Goal: Information Seeking & Learning: Learn about a topic

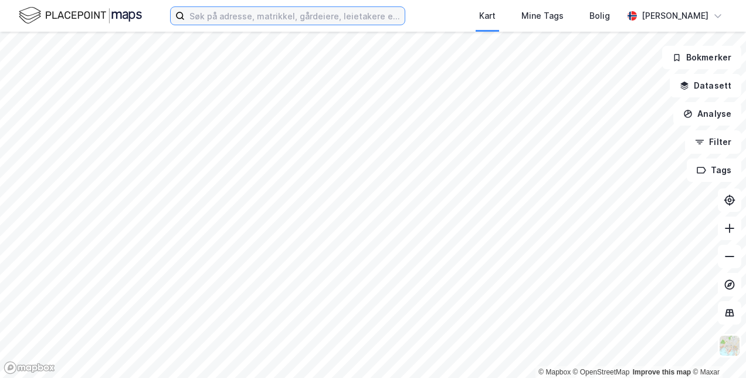
click at [253, 15] on input at bounding box center [295, 16] width 220 height 18
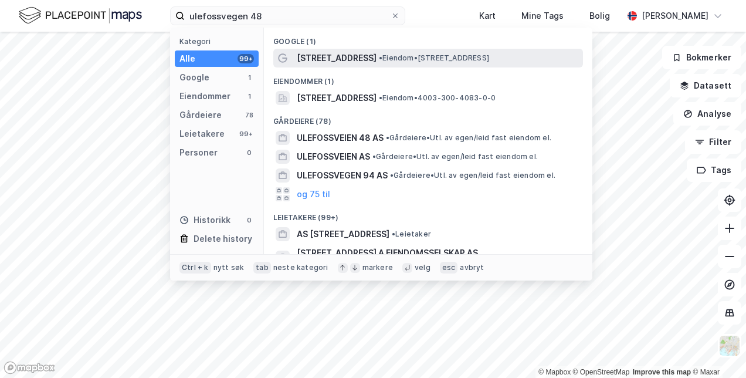
click at [359, 57] on span "[STREET_ADDRESS]" at bounding box center [337, 58] width 80 height 14
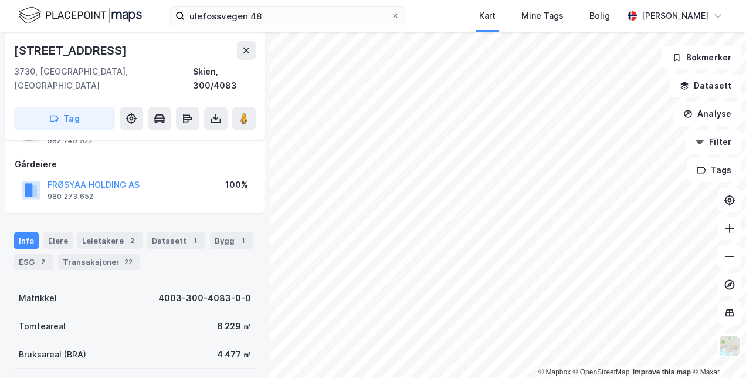
scroll to position [116, 0]
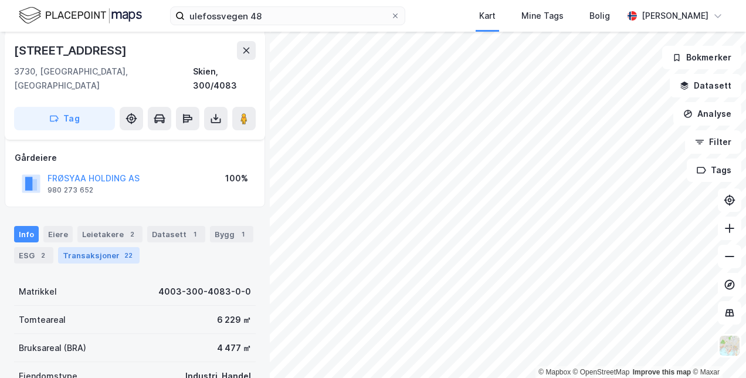
click at [96, 247] on div "Transaksjoner 22" at bounding box center [98, 255] width 81 height 16
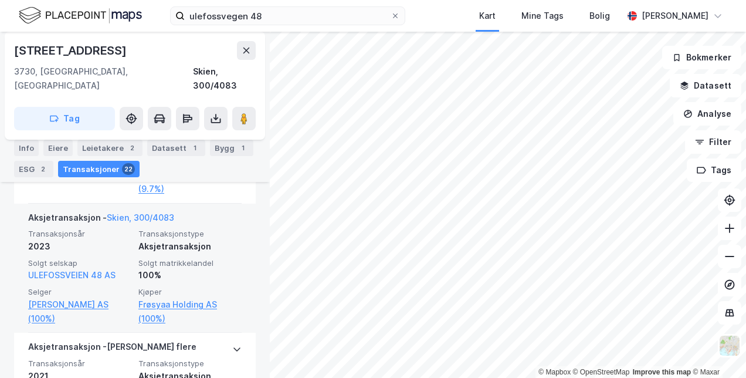
scroll to position [1005, 0]
click at [169, 269] on div "100%" at bounding box center [189, 276] width 103 height 14
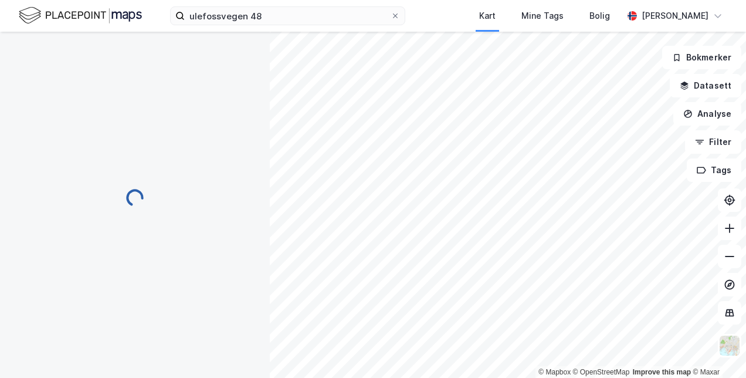
scroll to position [115, 0]
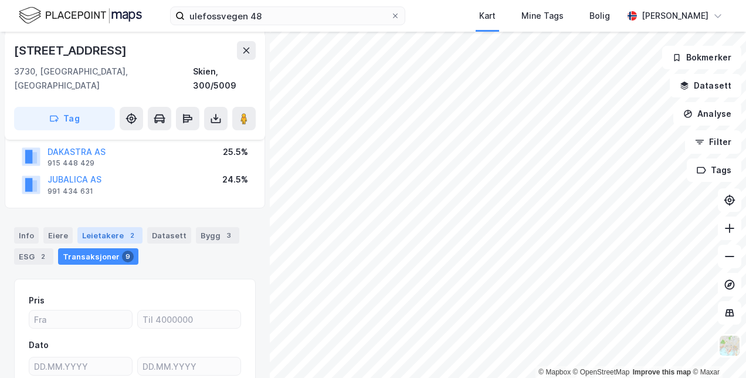
click at [126, 229] on div "2" at bounding box center [132, 235] width 12 height 12
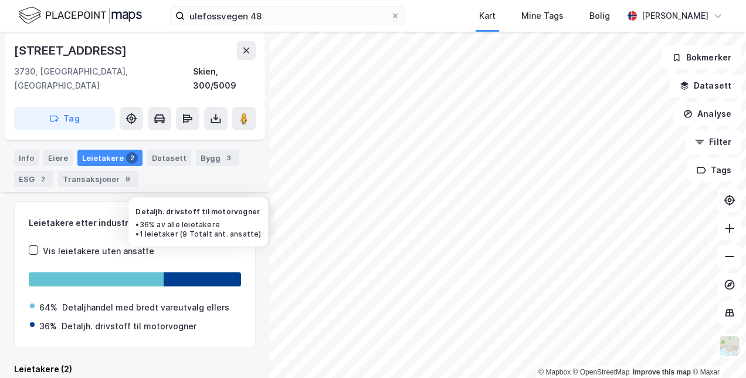
scroll to position [191, 0]
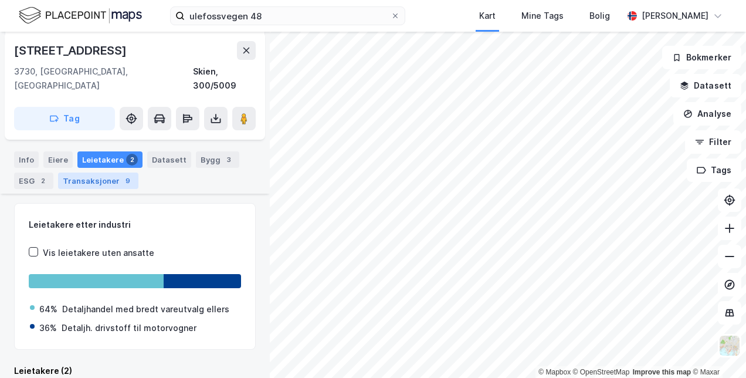
click at [113, 172] on div "Transaksjoner 9" at bounding box center [98, 180] width 80 height 16
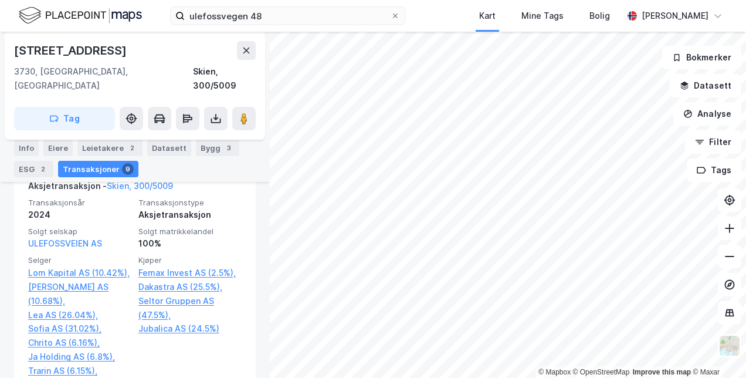
scroll to position [349, 0]
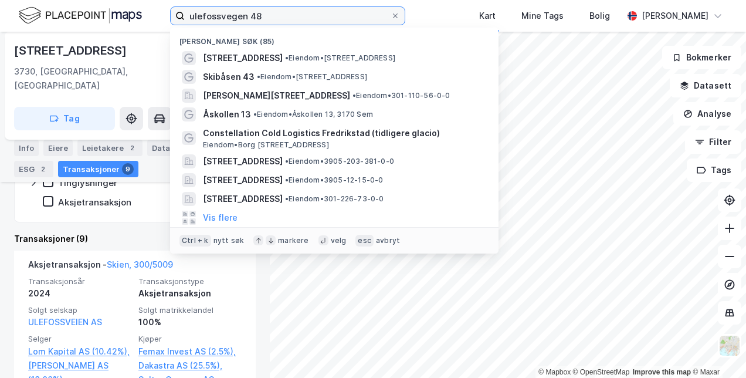
click at [257, 21] on input "ulefossvegen 48" at bounding box center [288, 16] width 206 height 18
paste input "[STREET_ADDRESS]"
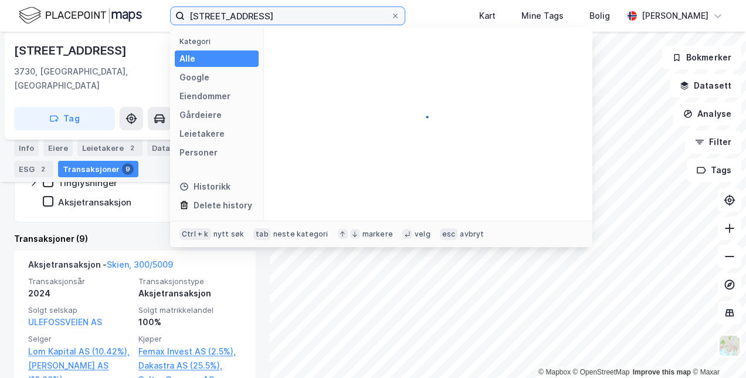
type input "[STREET_ADDRESS]"
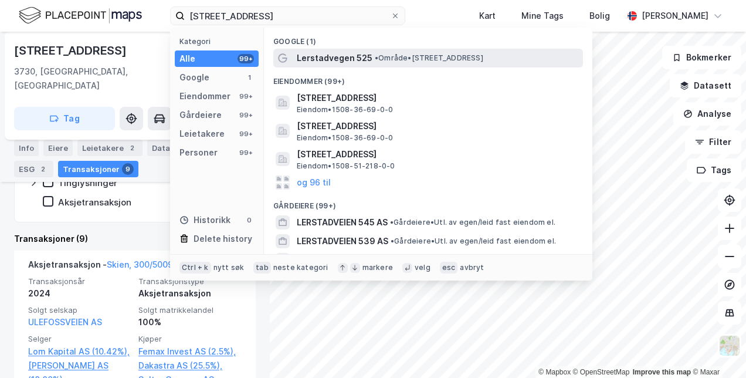
click at [375, 54] on span "•" at bounding box center [377, 57] width 4 height 9
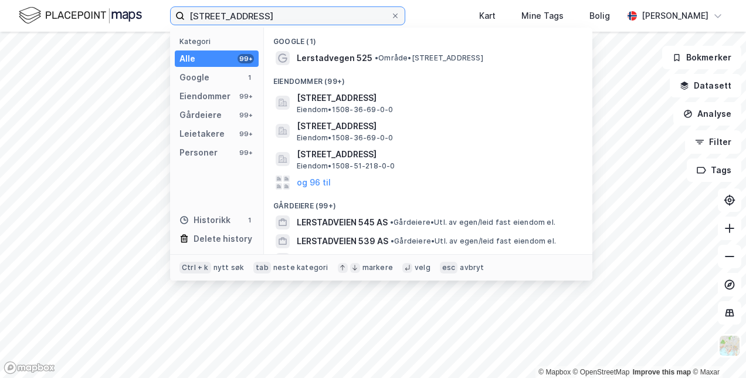
click at [334, 23] on input "[STREET_ADDRESS]" at bounding box center [288, 16] width 206 height 18
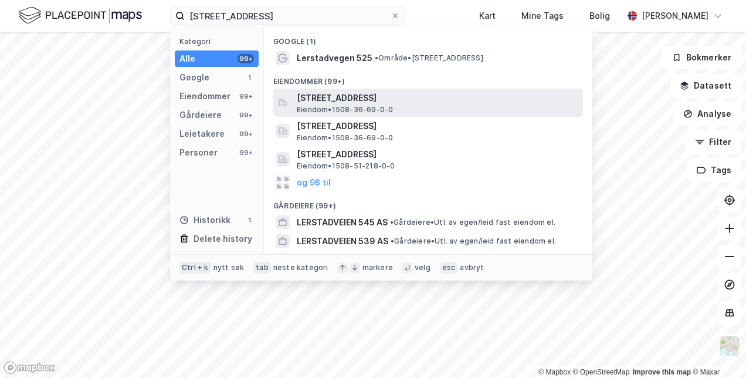
click at [337, 98] on span "[STREET_ADDRESS]" at bounding box center [437, 98] width 281 height 14
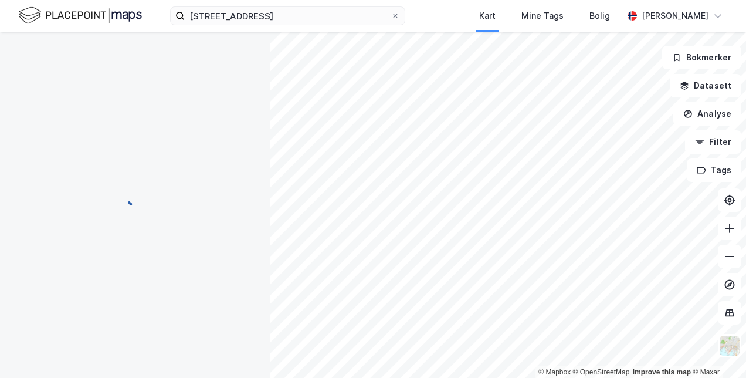
scroll to position [277, 0]
